Goal: Transaction & Acquisition: Subscribe to service/newsletter

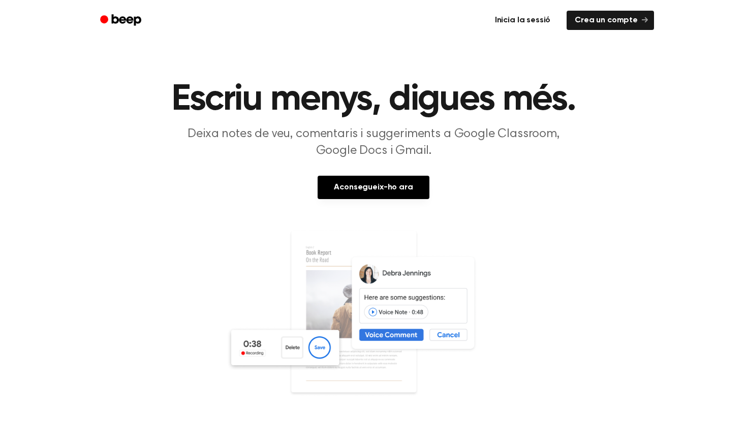
click at [540, 20] on font "Inicia la sessió" at bounding box center [522, 20] width 55 height 8
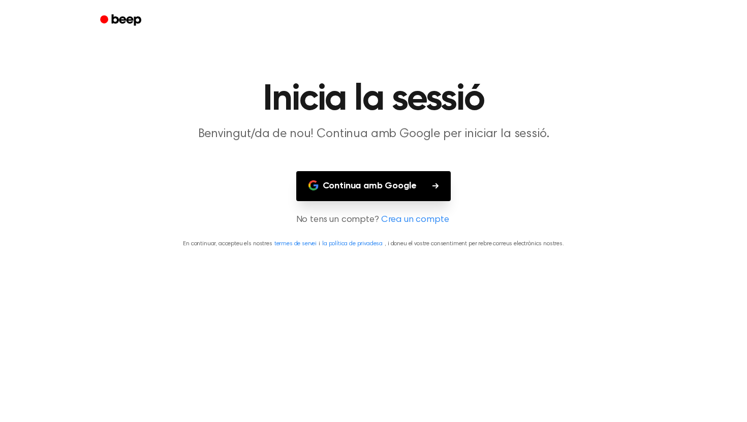
click at [434, 194] on button "Continua amb Google" at bounding box center [373, 186] width 155 height 30
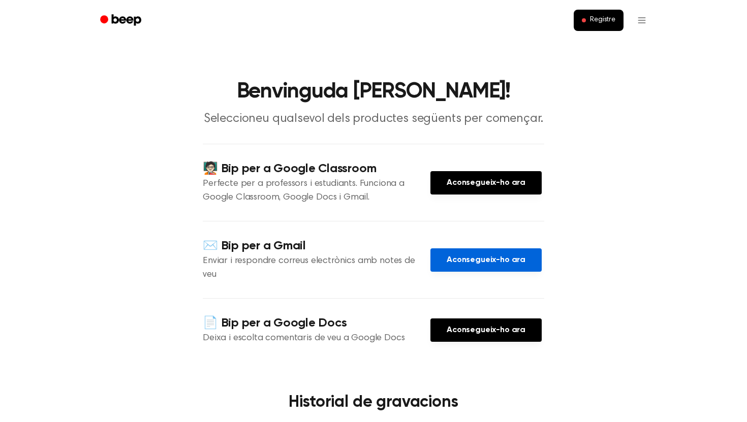
click at [505, 248] on link "Aconsegueix-ho ara" at bounding box center [485, 259] width 111 height 23
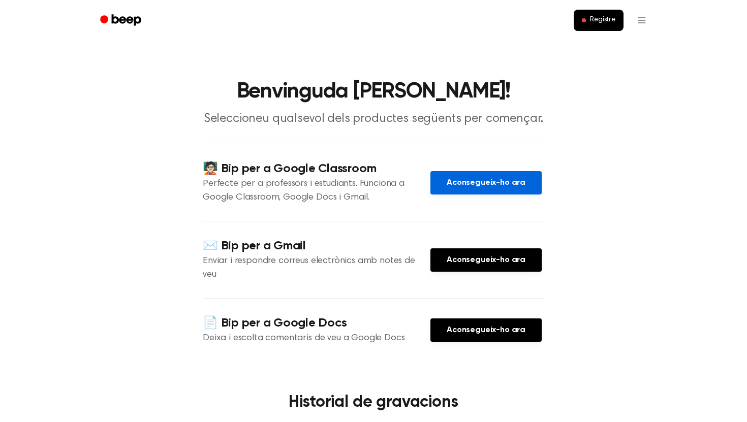
click at [512, 187] on font "Aconsegueix-ho ara" at bounding box center [486, 182] width 79 height 11
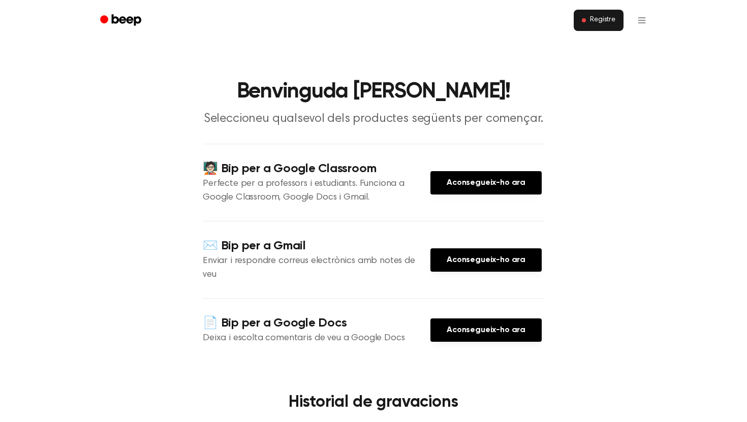
click at [595, 23] on font "Registre" at bounding box center [602, 19] width 25 height 7
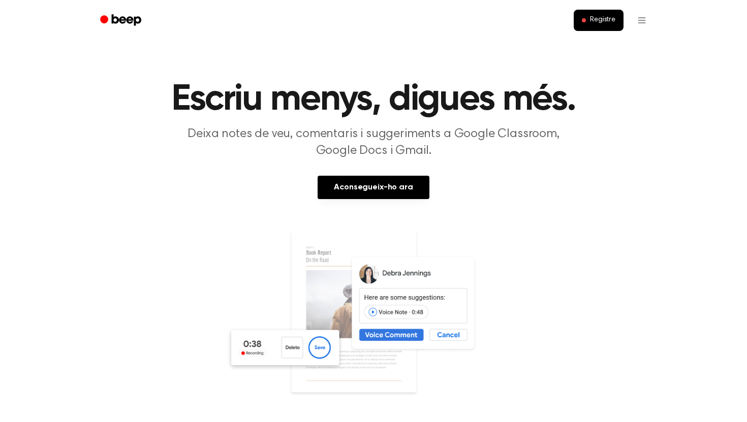
click at [614, 82] on h1 "Escriu menys, digues més." at bounding box center [373, 99] width 520 height 37
click at [389, 187] on font "Aconsegueix-ho ara" at bounding box center [373, 187] width 79 height 8
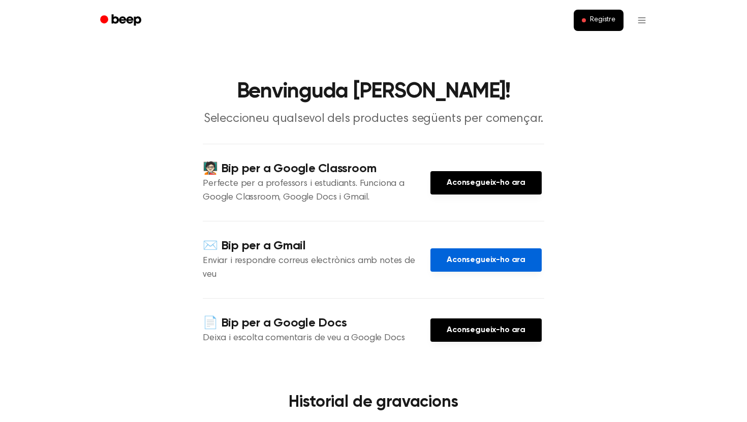
click at [466, 261] on link "Aconsegueix-ho ara" at bounding box center [485, 259] width 111 height 23
